Goal: Task Accomplishment & Management: Use online tool/utility

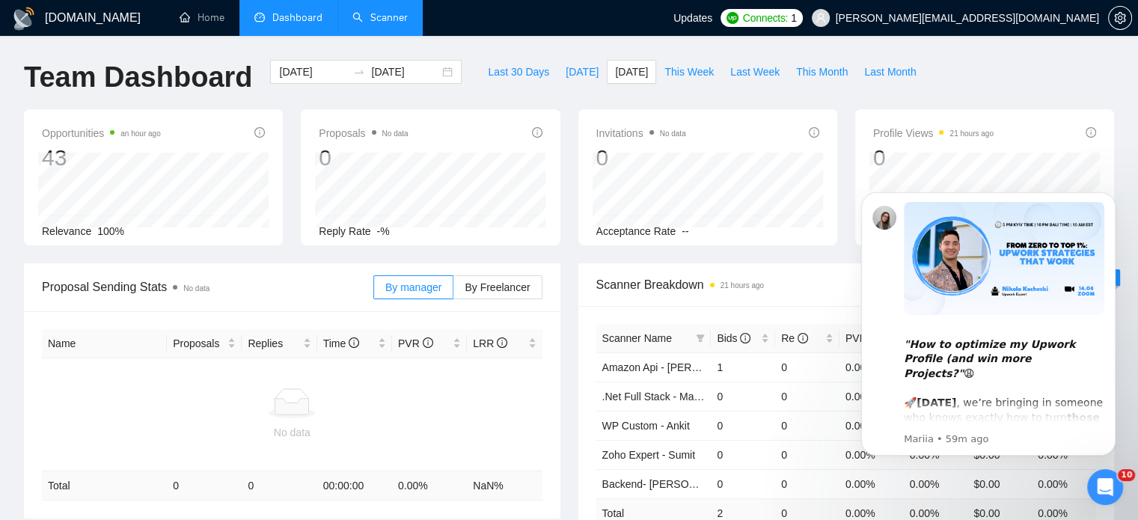
click at [387, 24] on link "Scanner" at bounding box center [379, 17] width 55 height 13
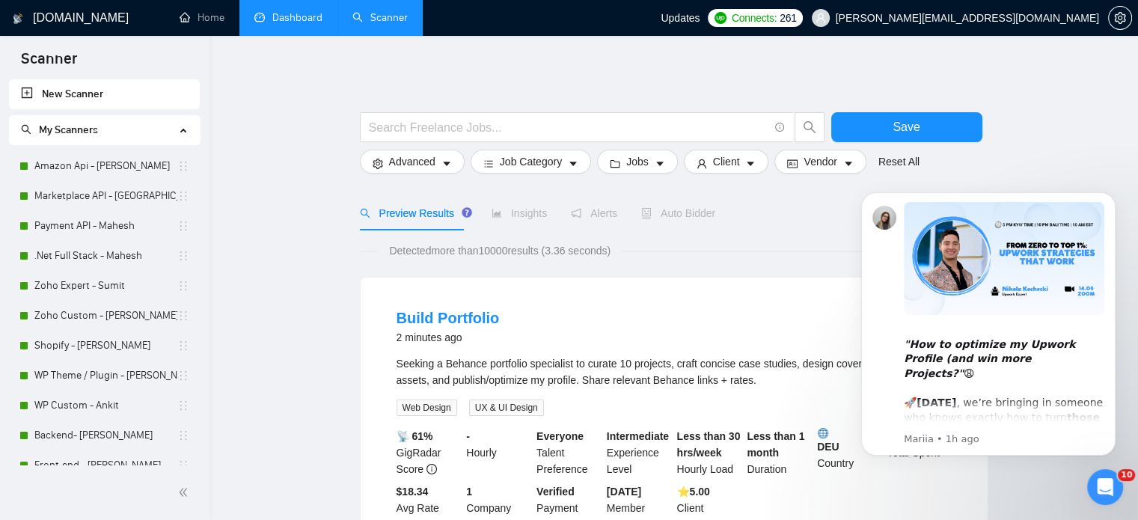
click at [299, 14] on link "Dashboard" at bounding box center [288, 17] width 68 height 13
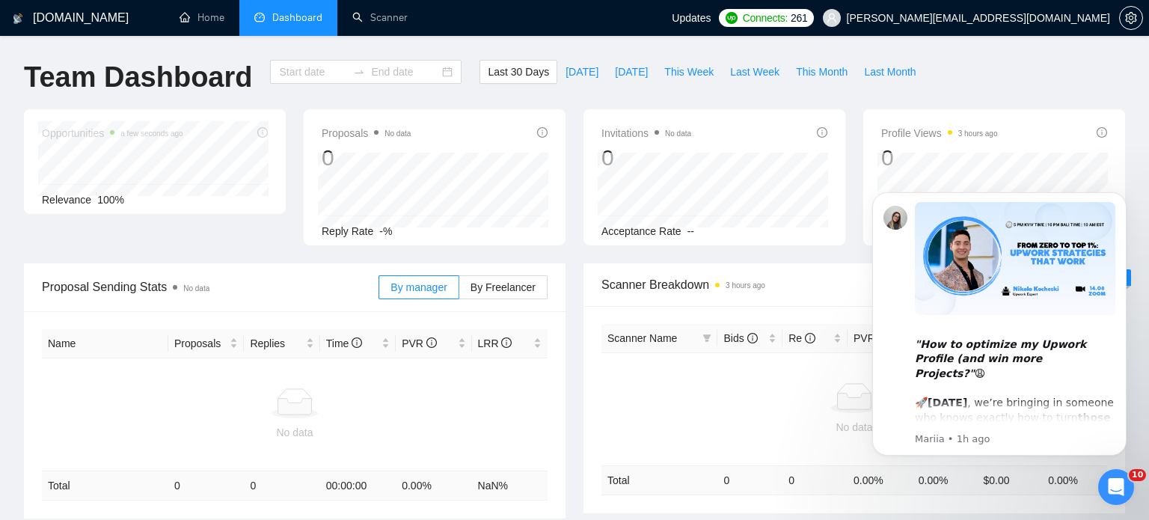
type input "[DATE]"
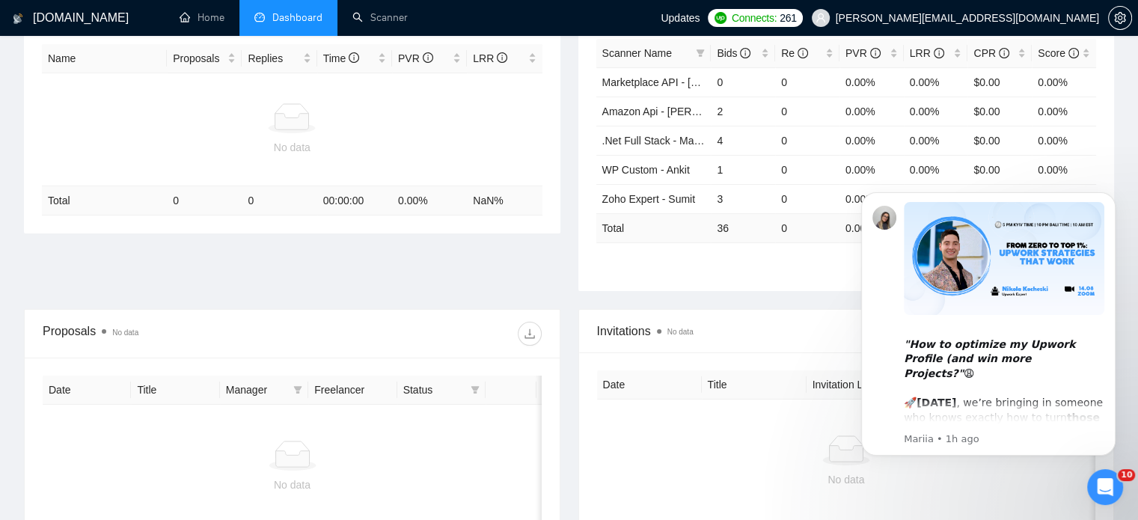
scroll to position [299, 0]
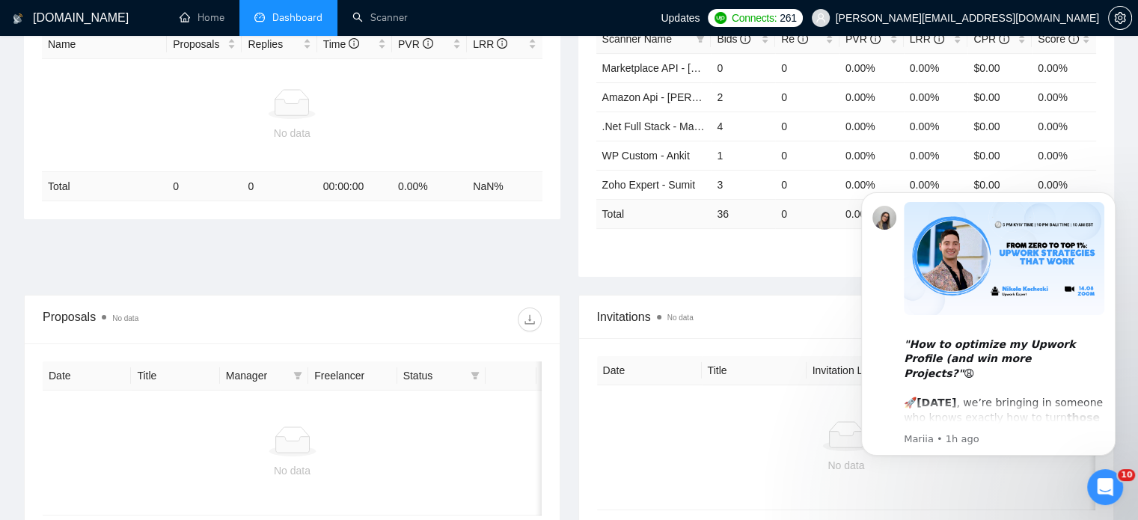
drag, startPoint x: 1111, startPoint y: 199, endPoint x: 1004, endPoint y: 355, distance: 189.0
click at [1112, 198] on icon "Dismiss notification" at bounding box center [1111, 196] width 7 height 7
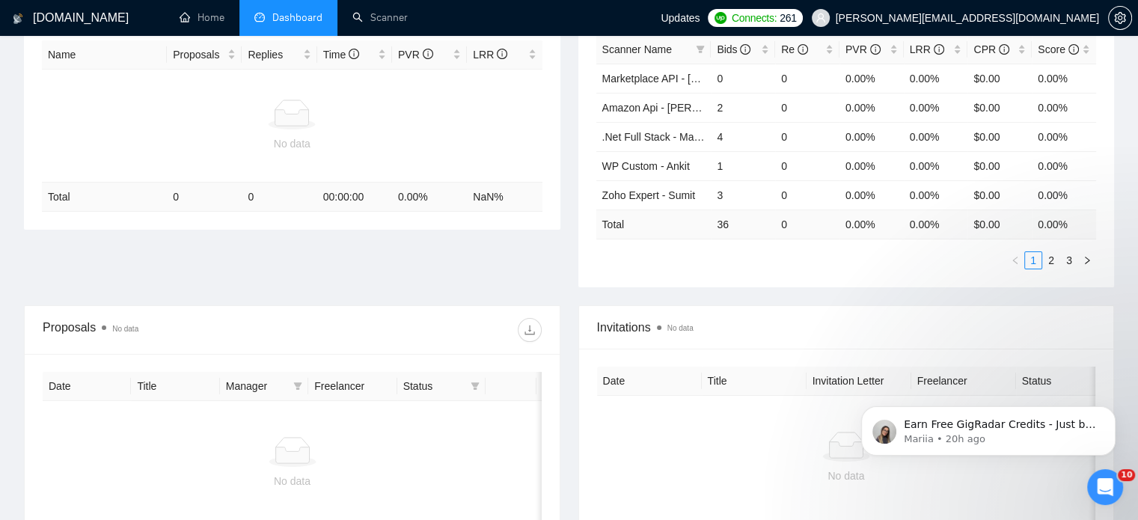
scroll to position [224, 0]
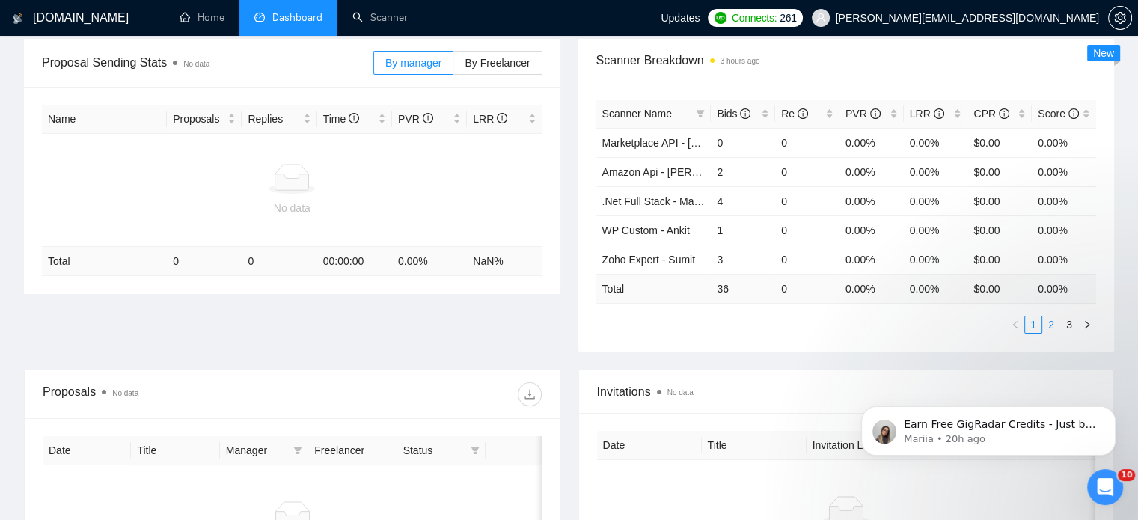
click at [1049, 326] on link "2" at bounding box center [1051, 324] width 16 height 16
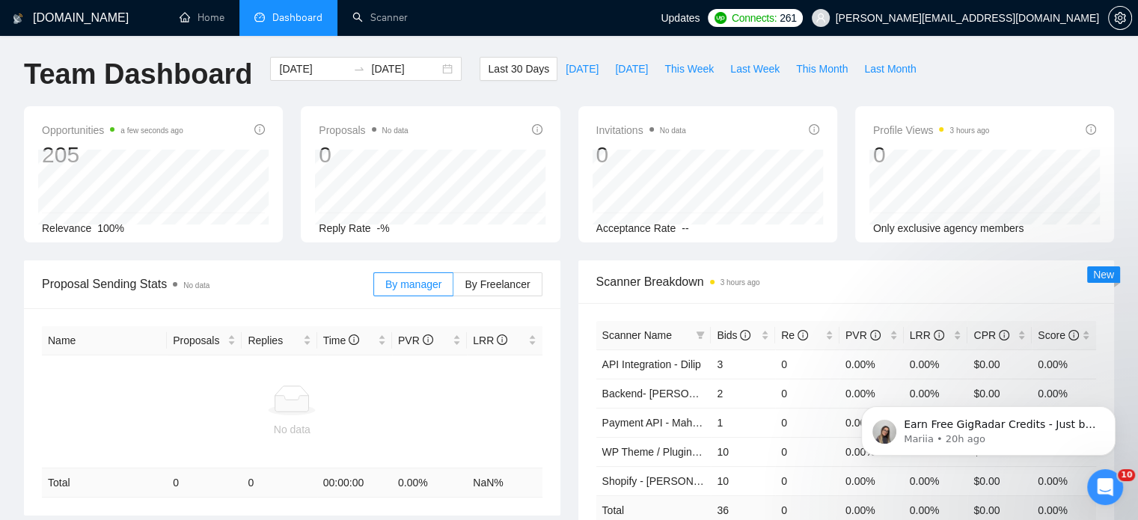
scroll to position [0, 0]
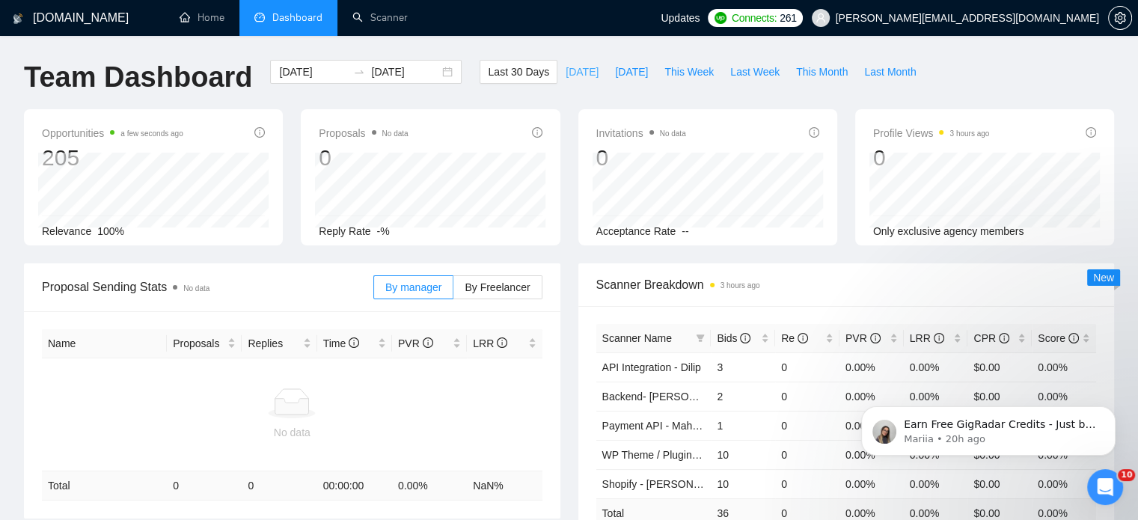
click at [565, 70] on span "[DATE]" at bounding box center [581, 72] width 33 height 16
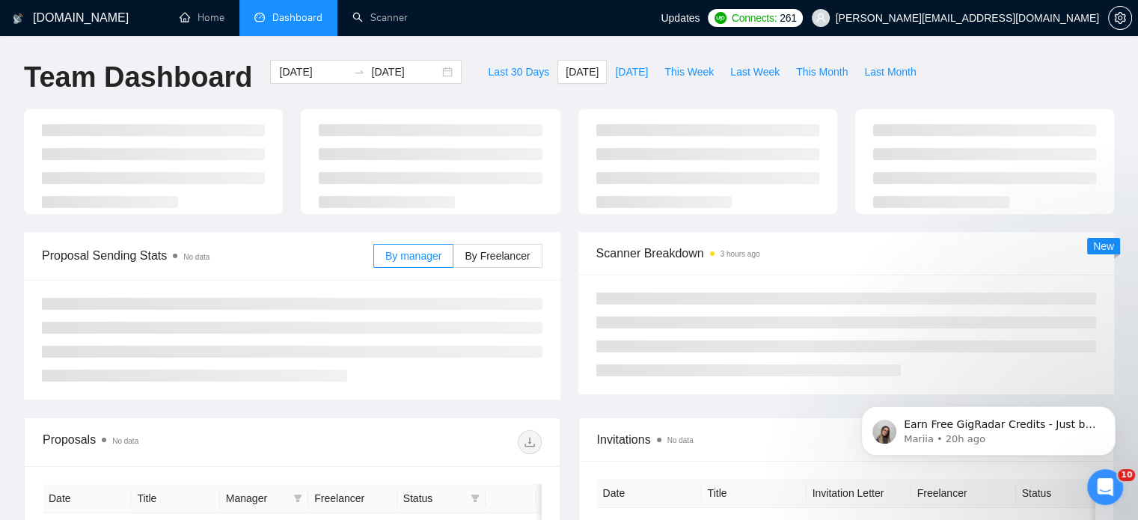
type input "[DATE]"
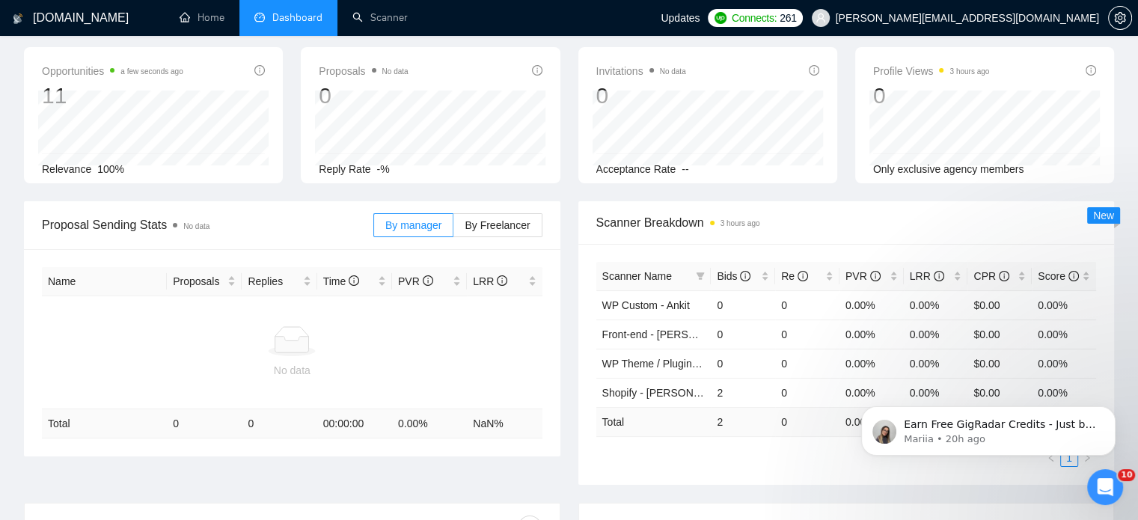
scroll to position [150, 0]
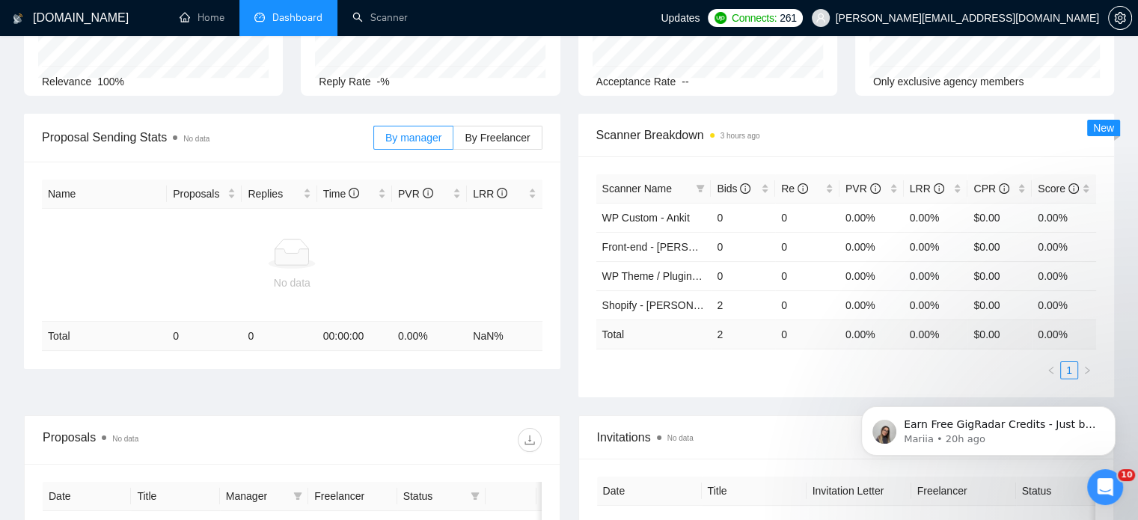
click at [203, 85] on div "Relevance 100%" at bounding box center [153, 81] width 223 height 16
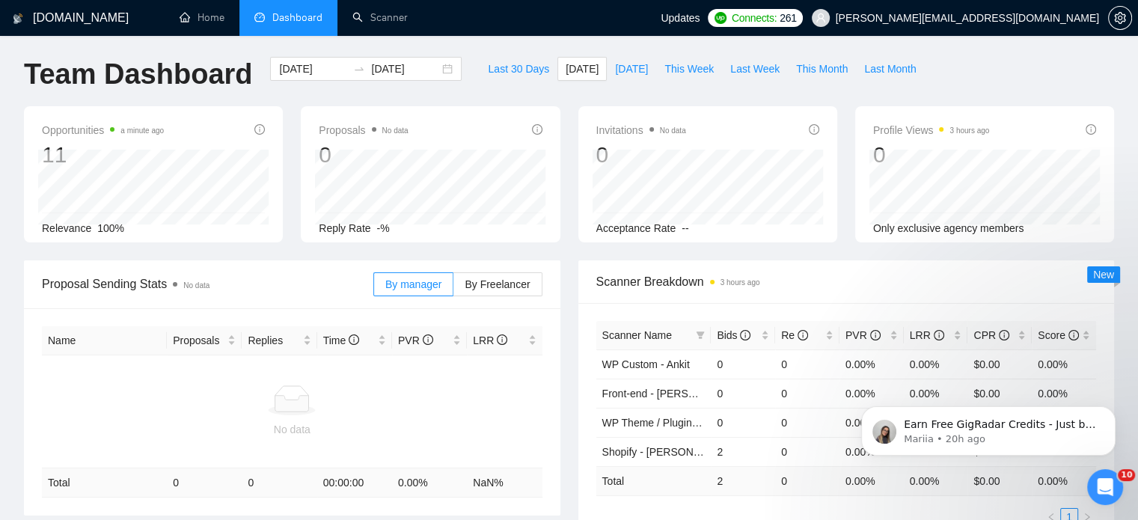
scroll to position [0, 0]
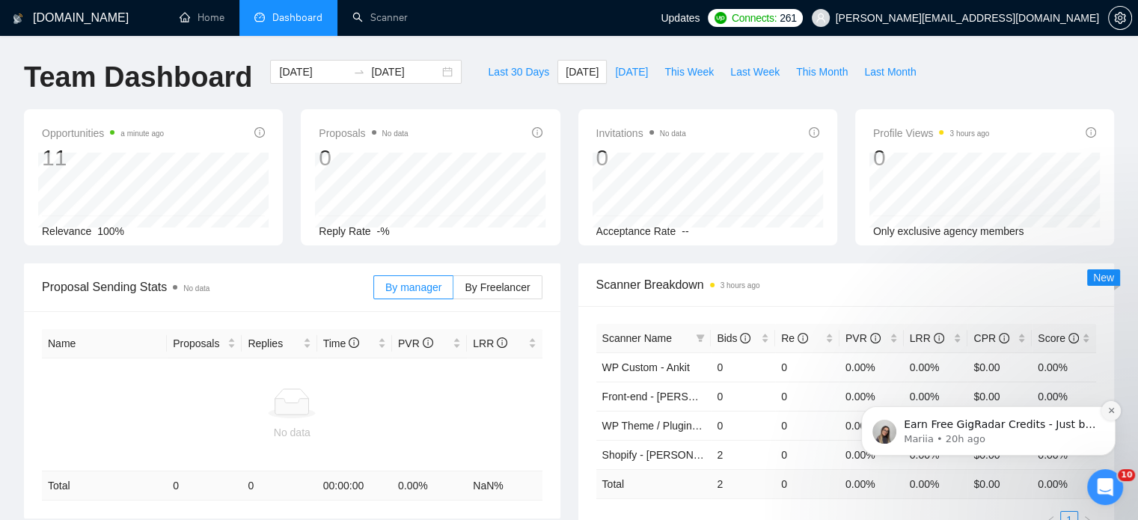
click at [1113, 409] on icon "Dismiss notification" at bounding box center [1111, 410] width 8 height 8
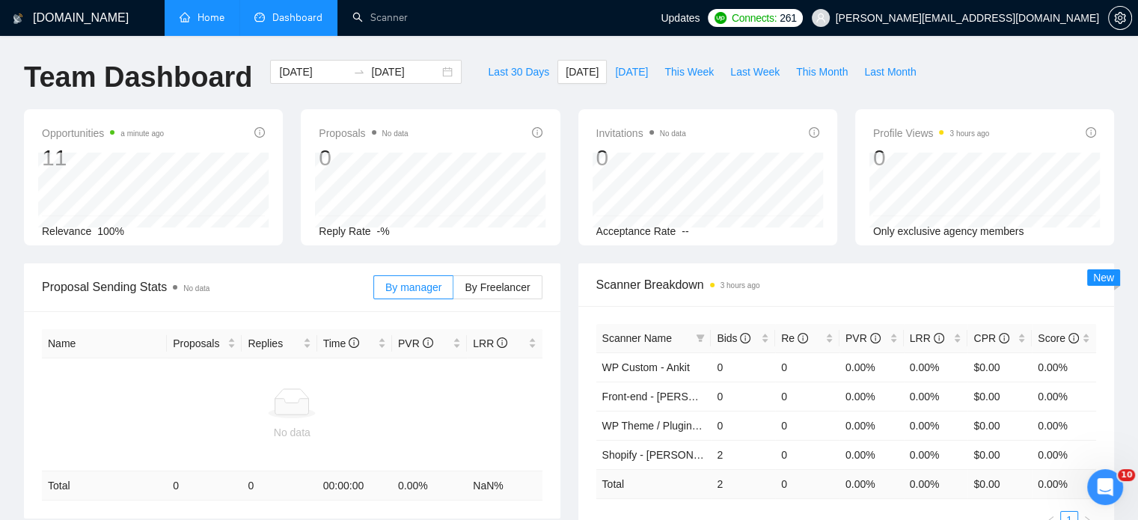
click at [201, 15] on link "Home" at bounding box center [202, 17] width 45 height 13
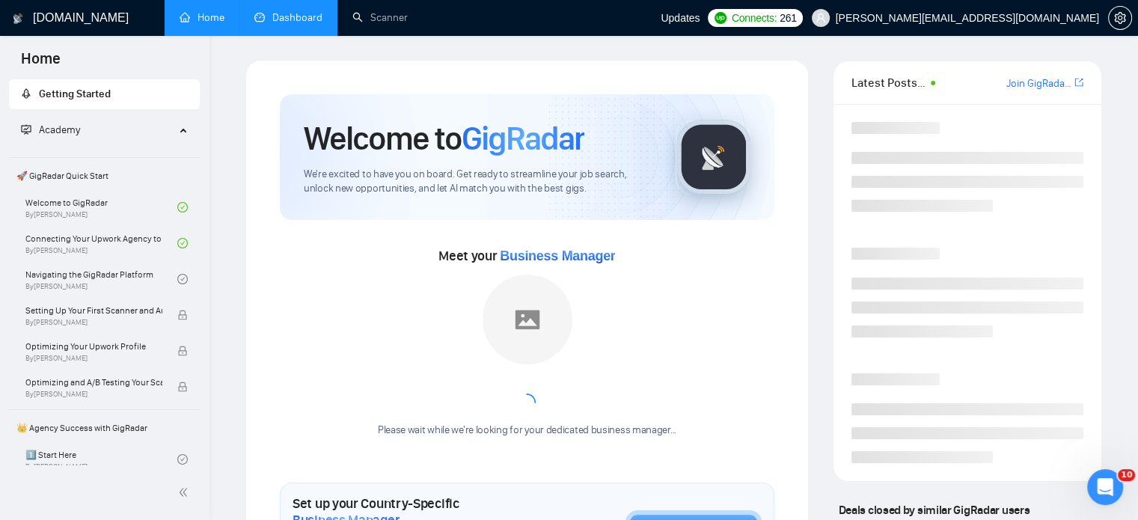
click at [276, 24] on link "Dashboard" at bounding box center [288, 17] width 68 height 13
